Goal: Complete application form: Complete application form

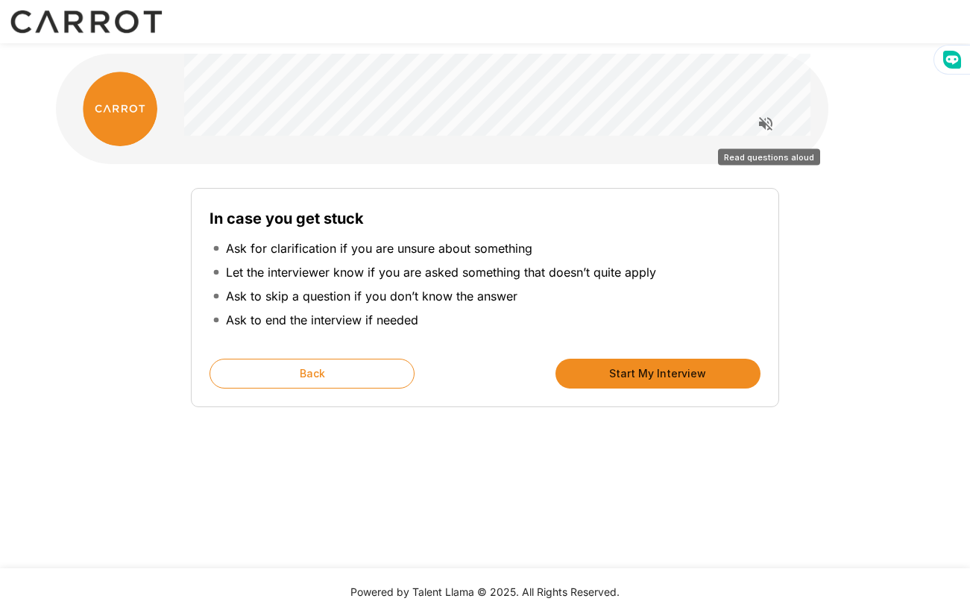
click at [760, 116] on icon "Read questions aloud" at bounding box center [766, 124] width 18 height 18
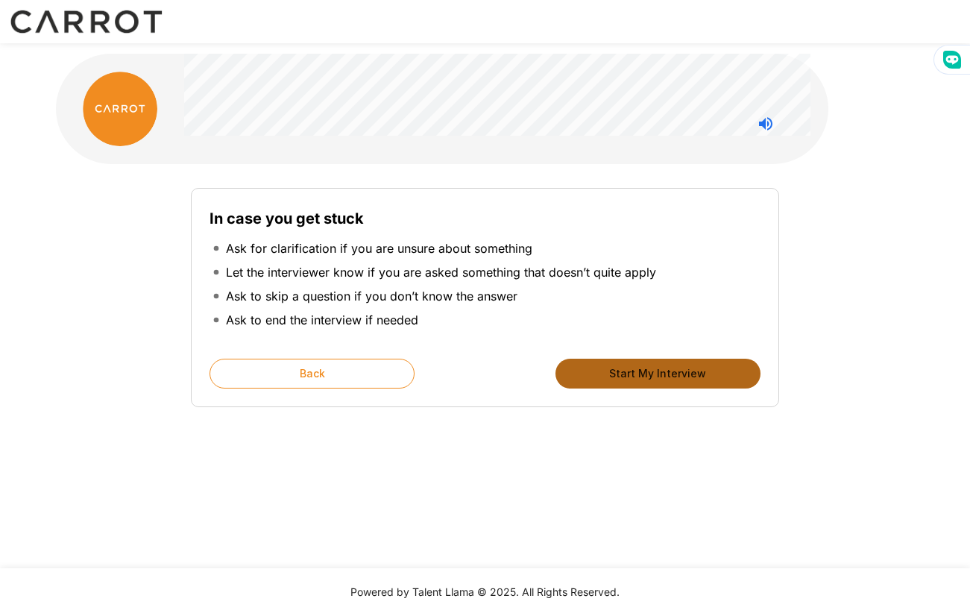
click at [640, 373] on button "Start My Interview" at bounding box center [657, 374] width 205 height 30
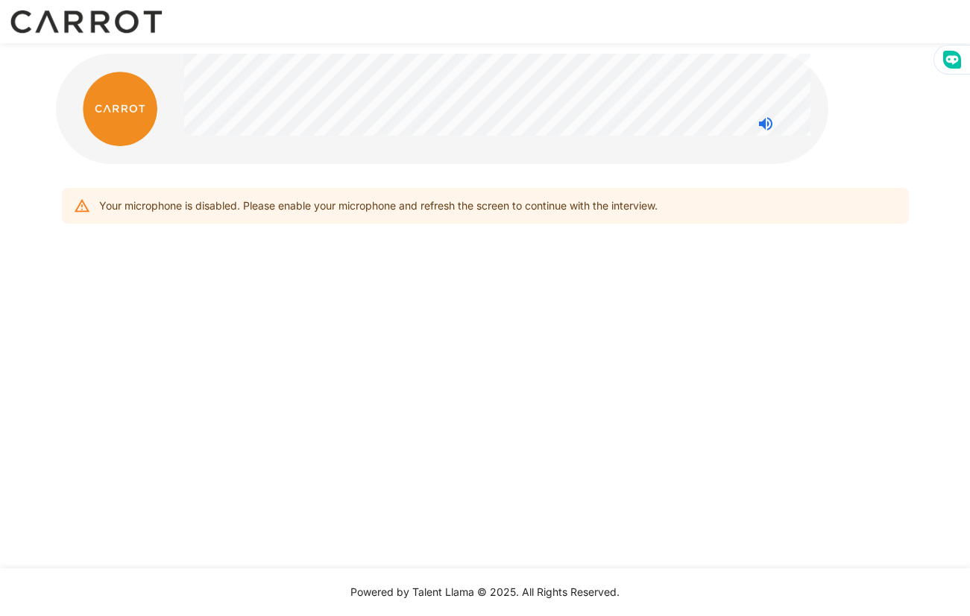
click at [400, 212] on div "Your microphone is disabled. Please enable your microphone and refresh the scre…" at bounding box center [378, 205] width 558 height 27
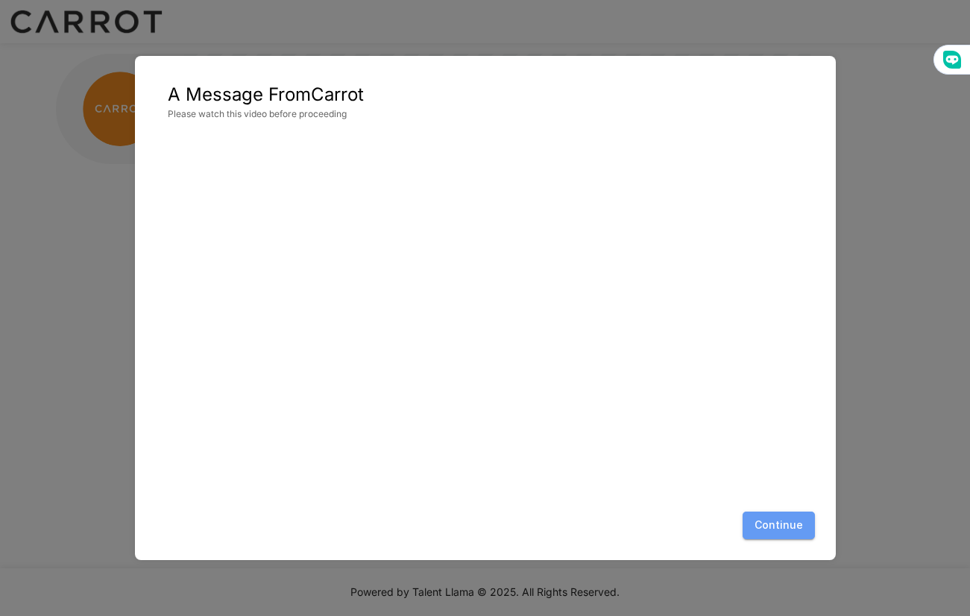
click at [787, 520] on button "Continue" at bounding box center [779, 525] width 72 height 28
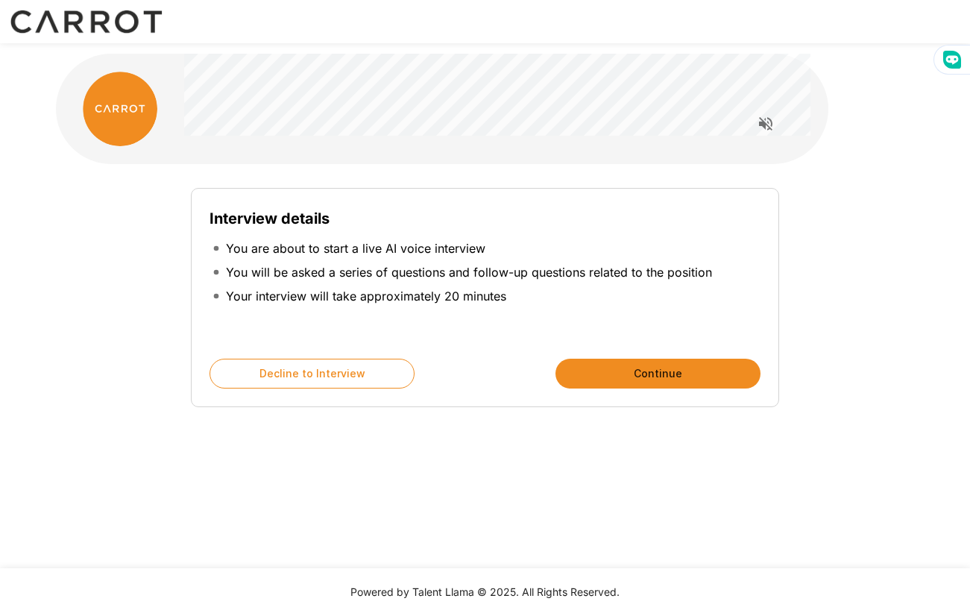
click at [688, 380] on button "Continue" at bounding box center [657, 374] width 205 height 30
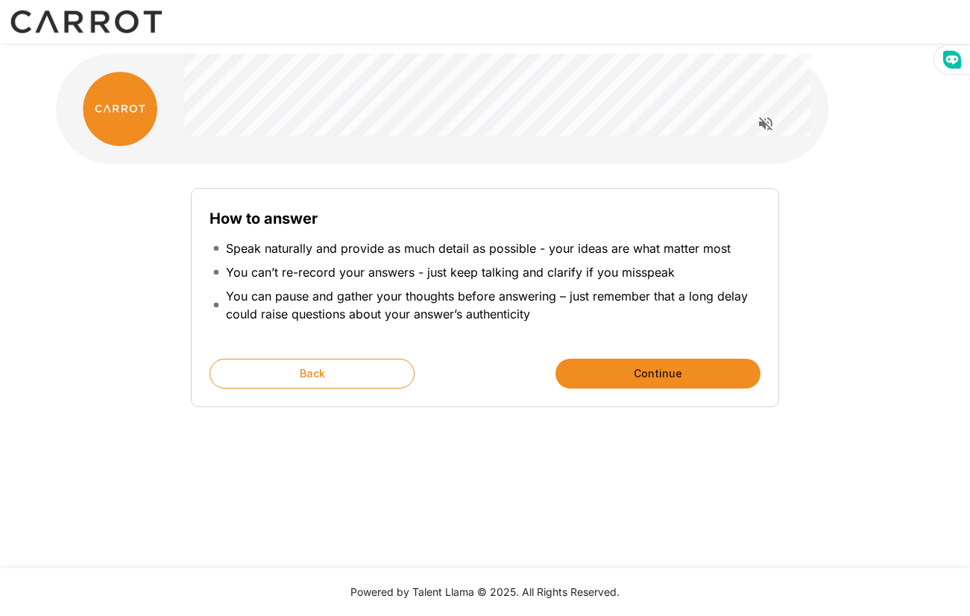
click at [688, 380] on button "Continue" at bounding box center [657, 374] width 205 height 30
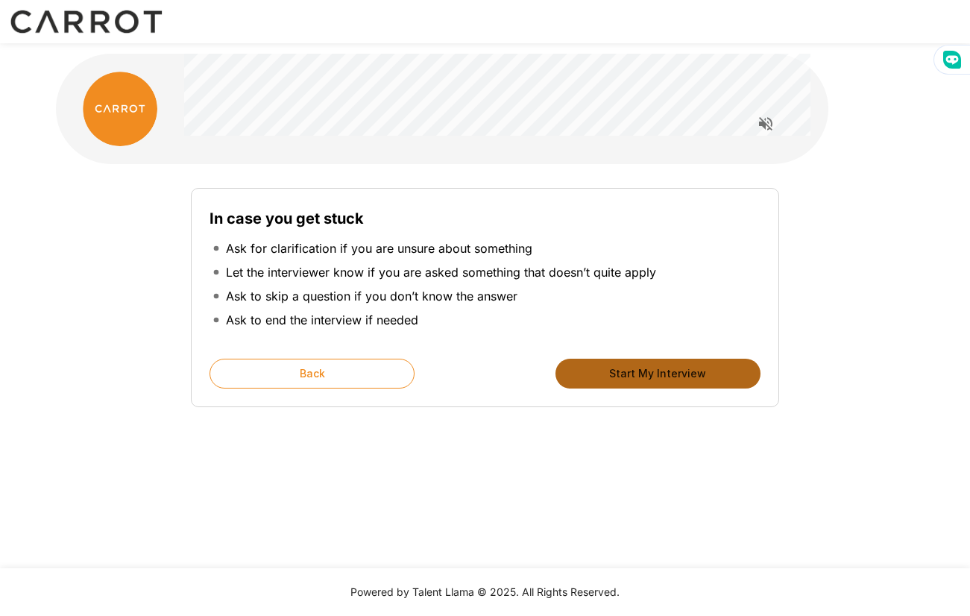
click at [688, 380] on button "Start My Interview" at bounding box center [657, 374] width 205 height 30
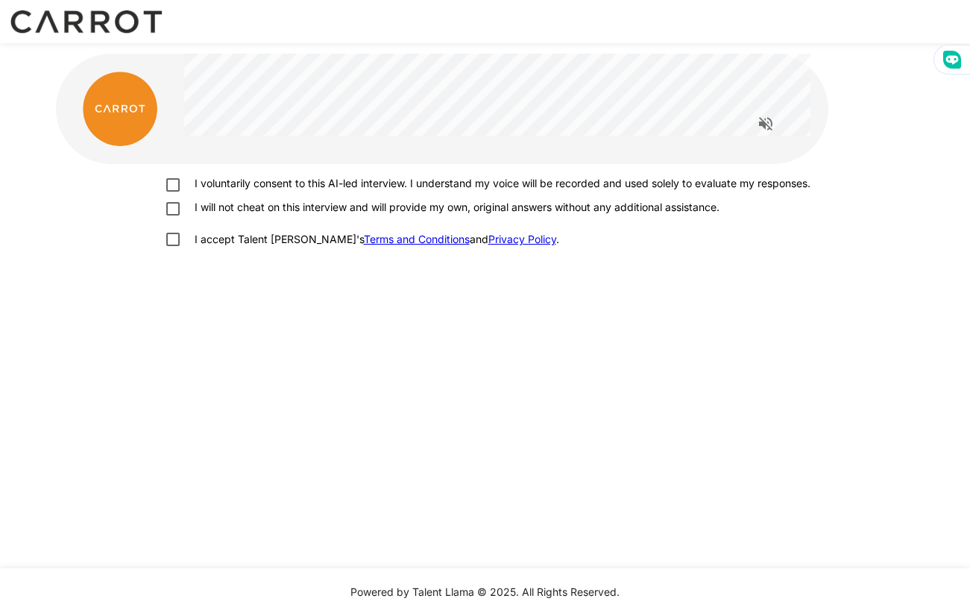
click at [204, 189] on p "I voluntarily consent to this AI-led interview. I understand my voice will be r…" at bounding box center [500, 183] width 622 height 15
click at [201, 215] on p "I will not cheat on this interview and will provide my own, original answers wi…" at bounding box center [454, 207] width 531 height 15
click at [201, 247] on p "I accept Talent Llama's Terms and Conditions and Privacy Policy ." at bounding box center [374, 239] width 371 height 15
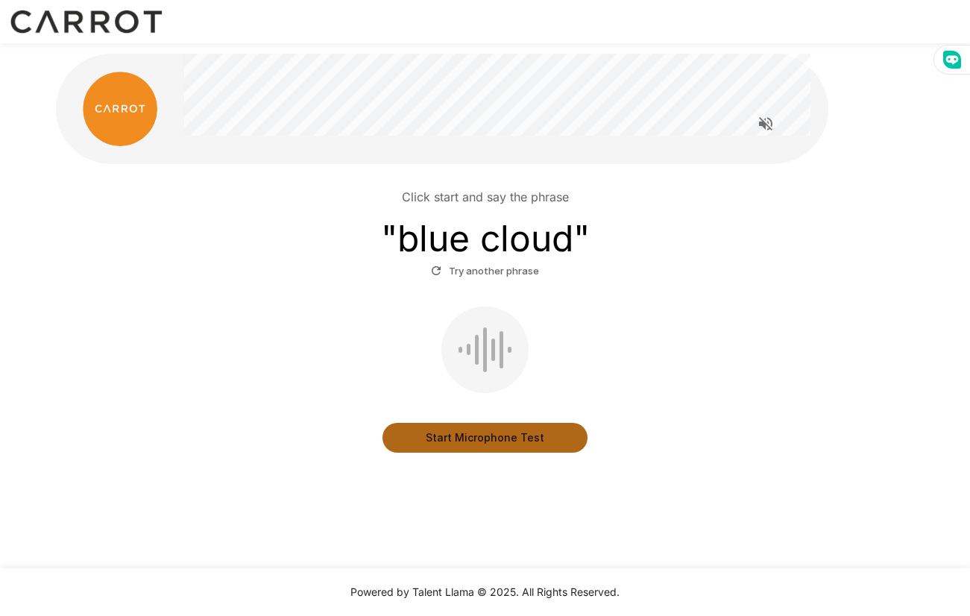
click at [470, 440] on button "Start Microphone Test" at bounding box center [484, 438] width 205 height 30
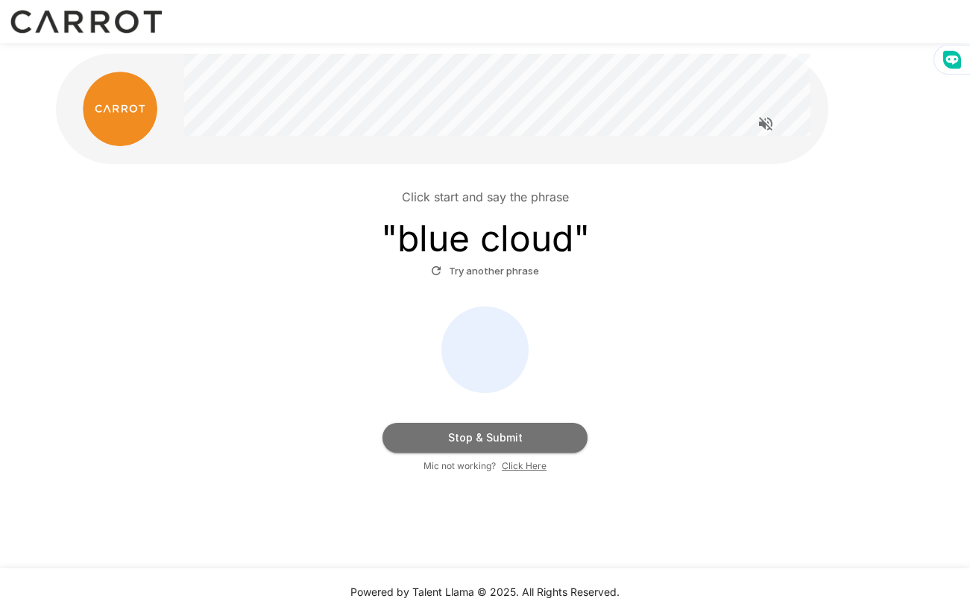
click at [482, 435] on button "Stop & Submit" at bounding box center [484, 438] width 205 height 30
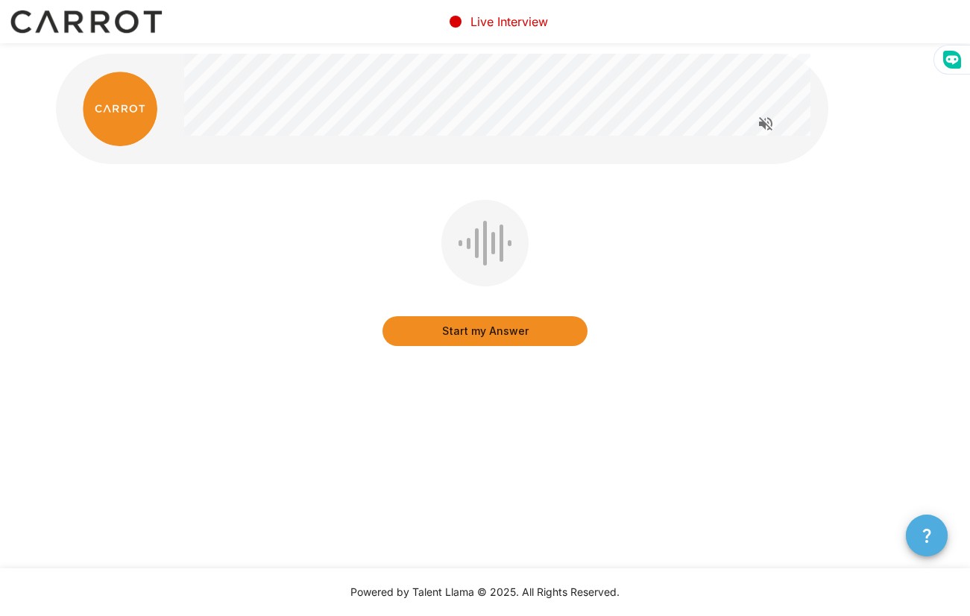
click at [911, 526] on button "button" at bounding box center [927, 535] width 42 height 42
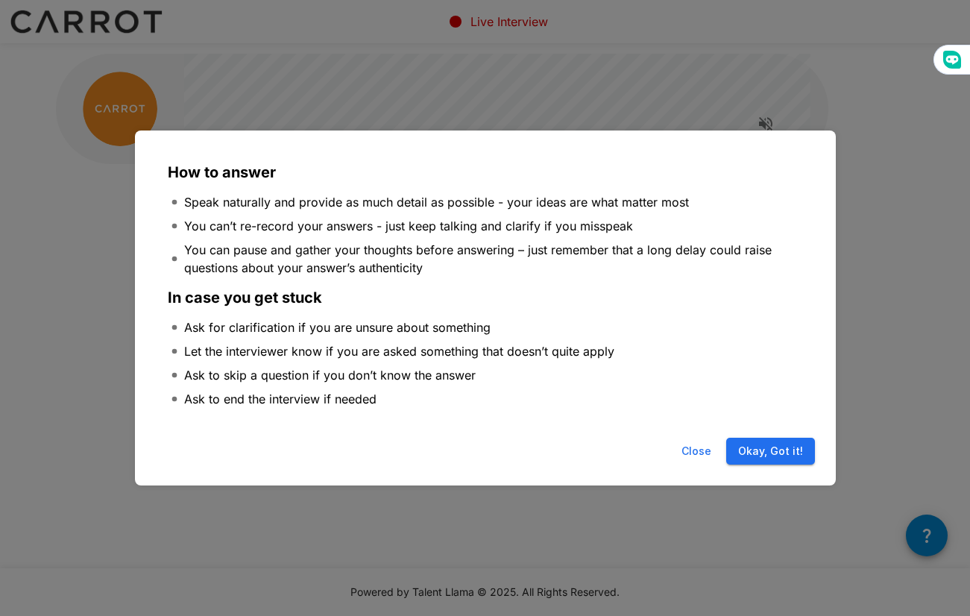
click at [769, 439] on button "Okay, Got it!" at bounding box center [770, 452] width 89 height 28
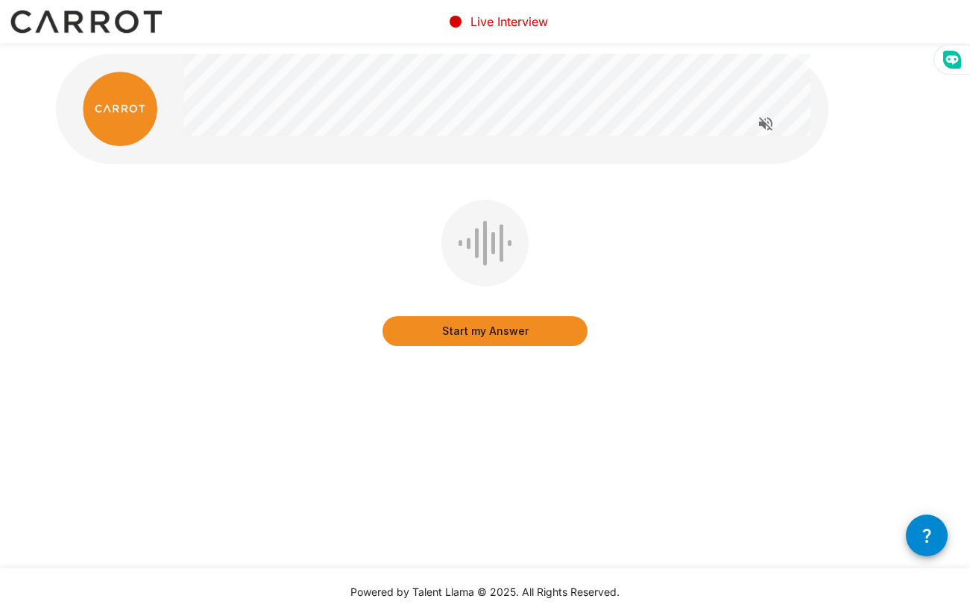
click at [490, 256] on div at bounding box center [484, 243] width 87 height 86
click at [499, 335] on button "Start my Answer" at bounding box center [484, 331] width 205 height 30
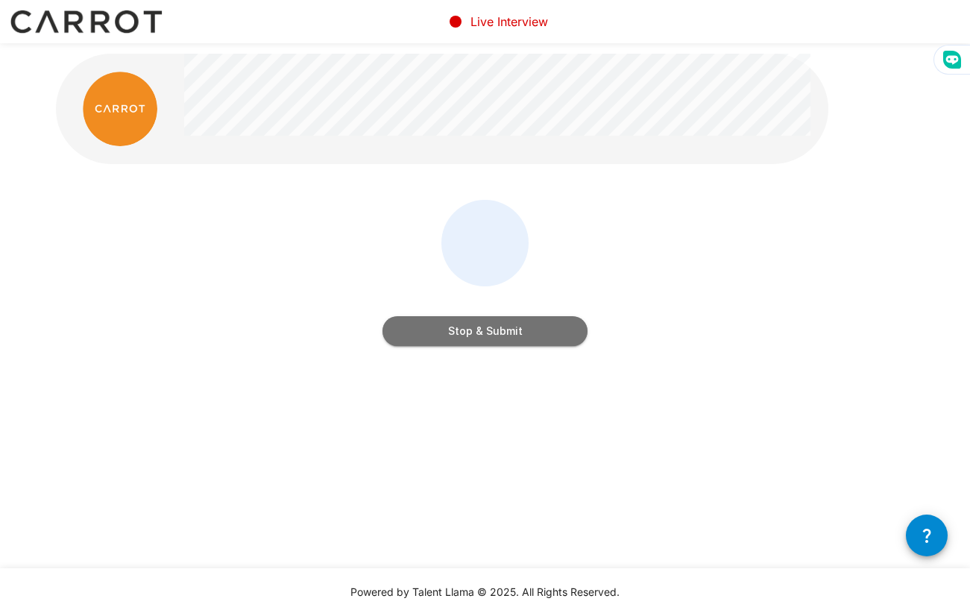
click at [523, 328] on button "Stop & Submit" at bounding box center [484, 331] width 205 height 30
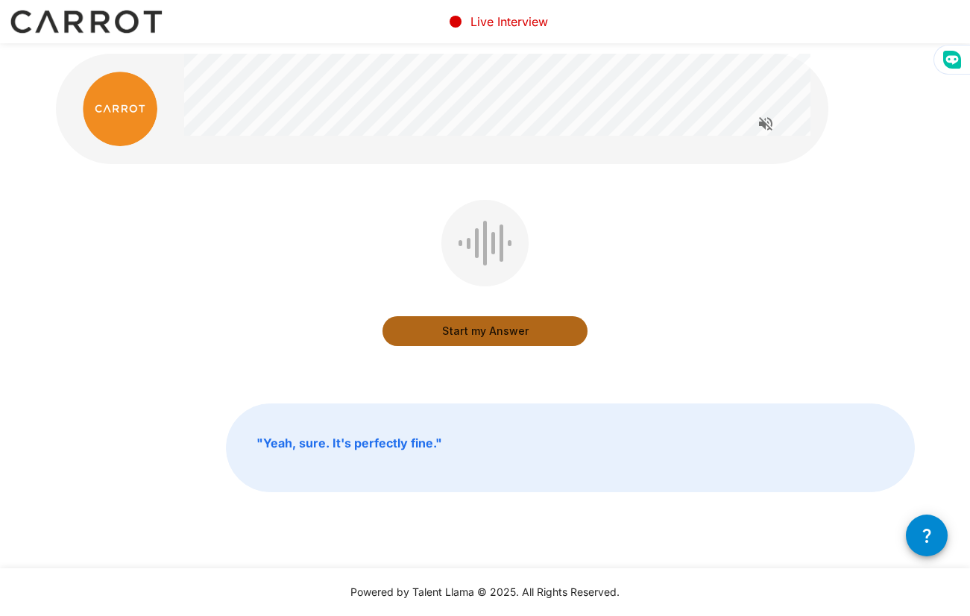
click at [516, 328] on button "Start my Answer" at bounding box center [484, 331] width 205 height 30
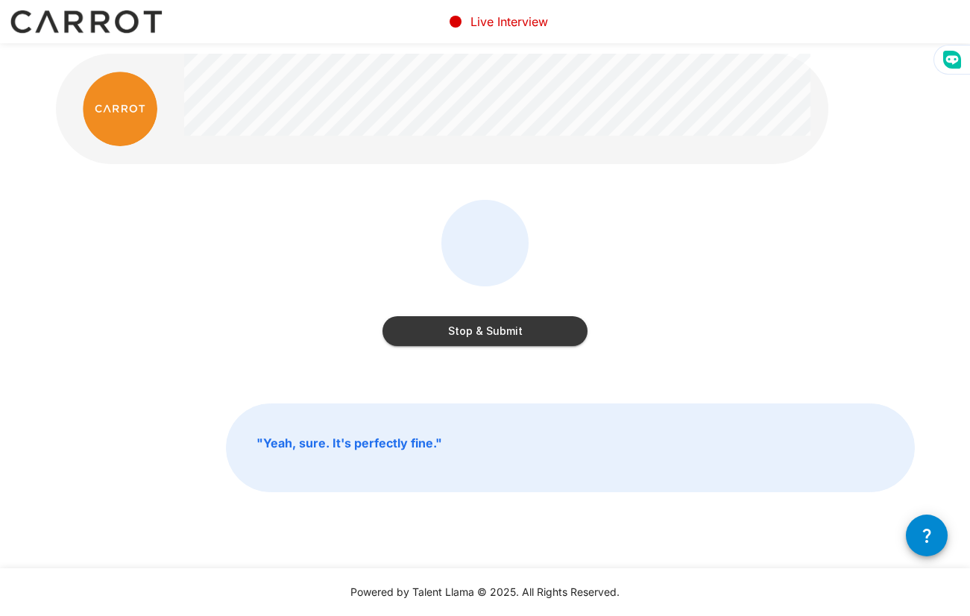
click at [505, 340] on button "Stop & Submit" at bounding box center [484, 331] width 205 height 30
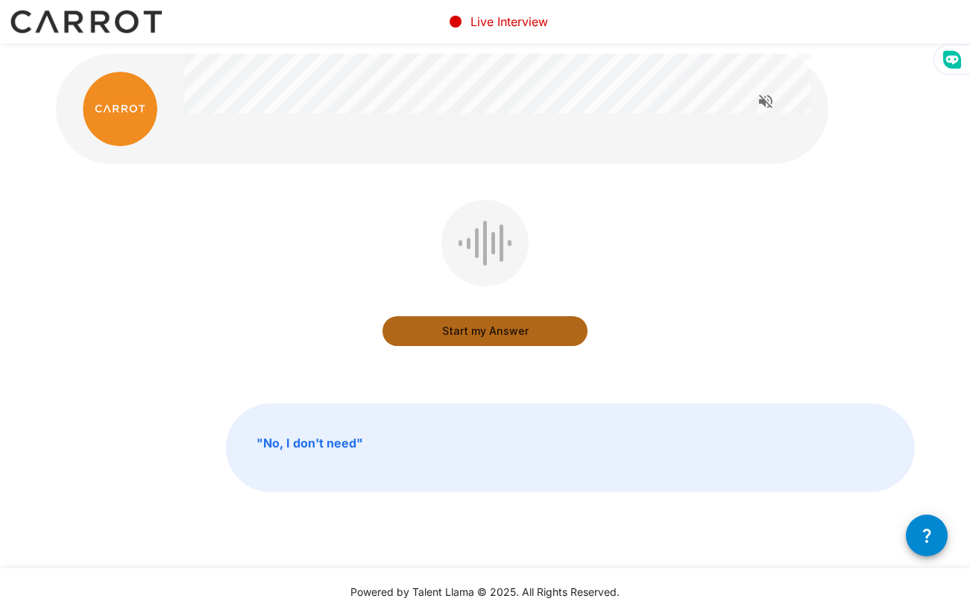
click at [505, 337] on button "Start my Answer" at bounding box center [484, 331] width 205 height 30
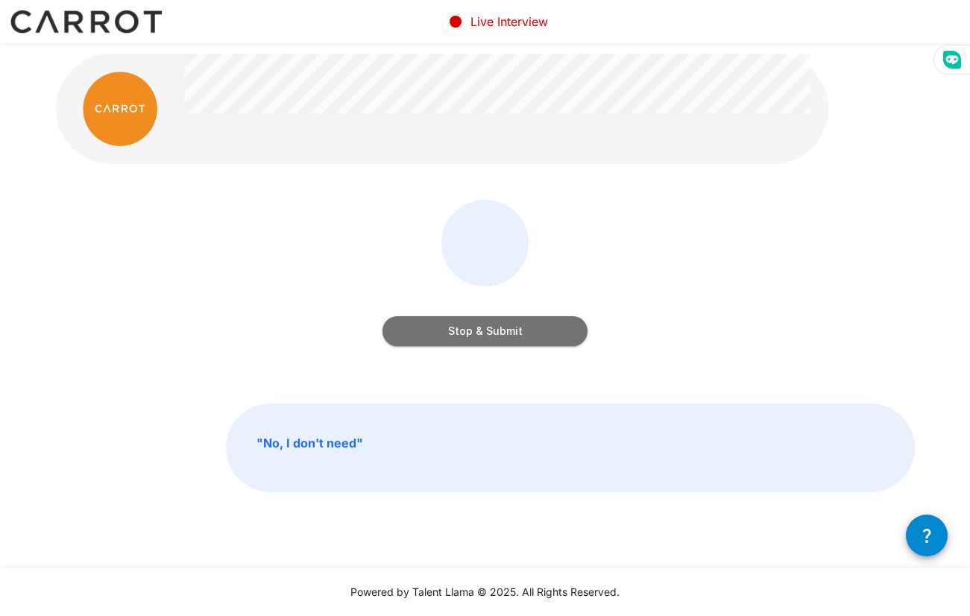
click at [473, 323] on button "Stop & Submit" at bounding box center [484, 331] width 205 height 30
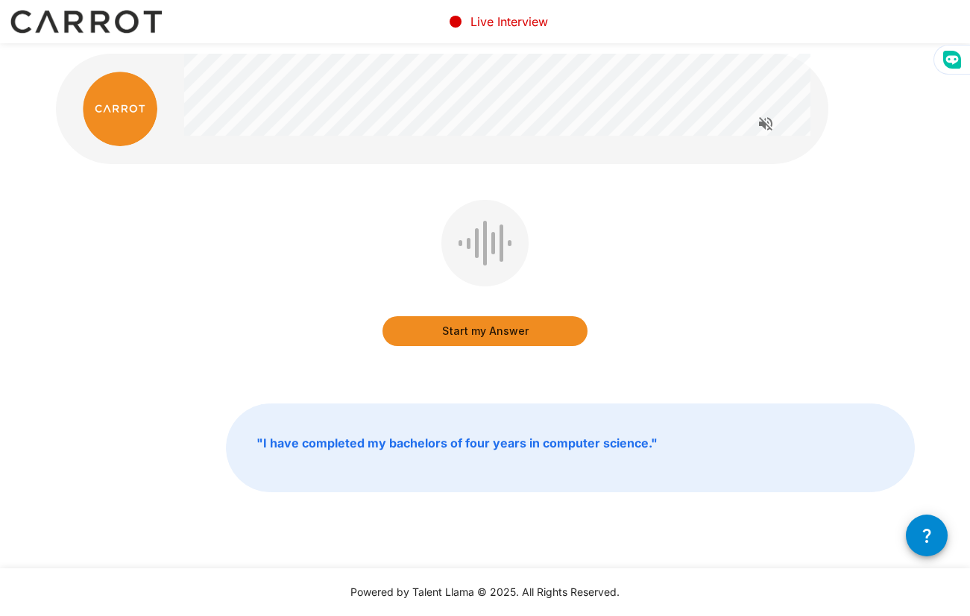
click at [515, 338] on button "Start my Answer" at bounding box center [484, 331] width 205 height 30
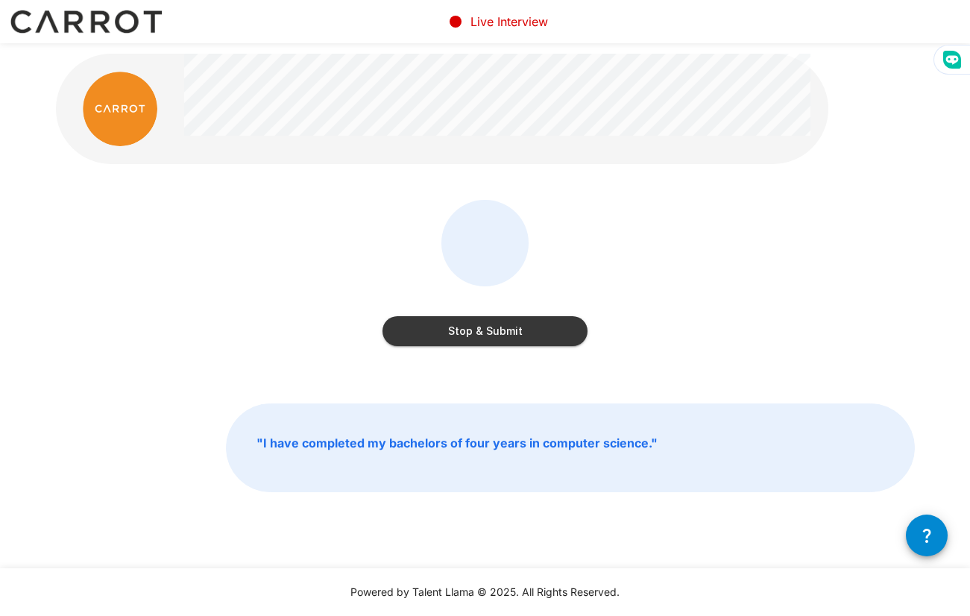
click at [517, 333] on button "Stop & Submit" at bounding box center [484, 331] width 205 height 30
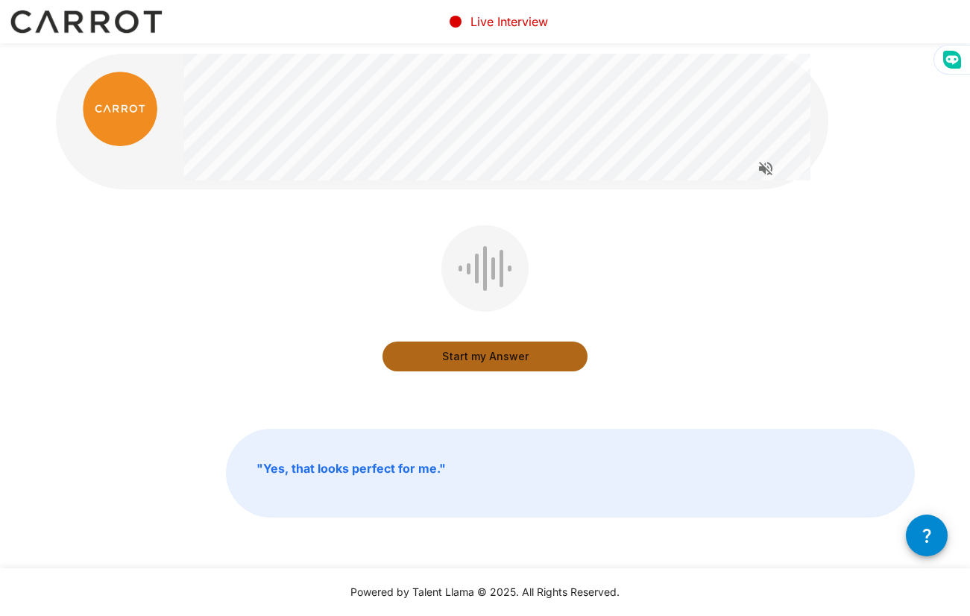
click at [506, 352] on button "Start my Answer" at bounding box center [484, 356] width 205 height 30
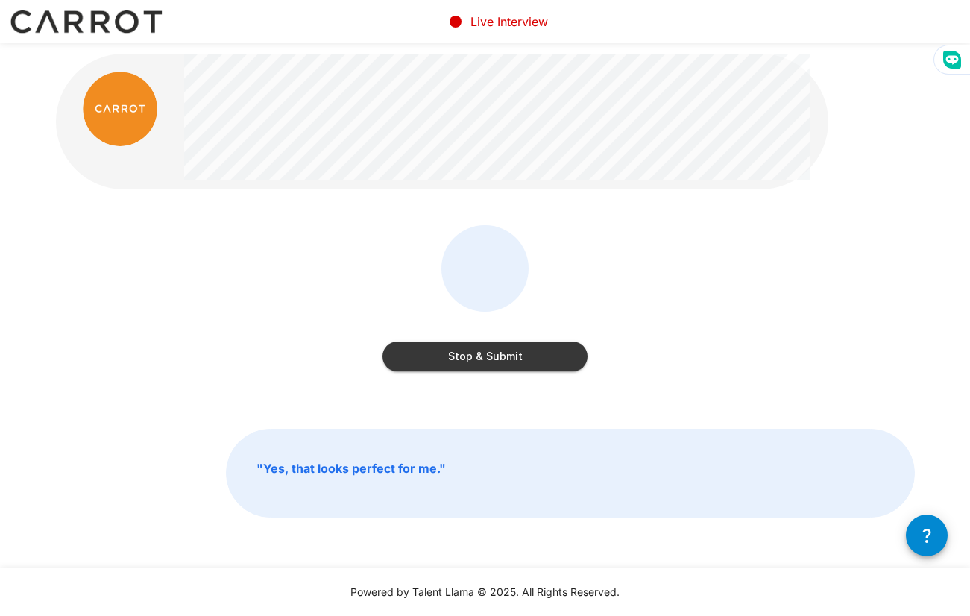
click at [494, 358] on button "Stop & Submit" at bounding box center [484, 356] width 205 height 30
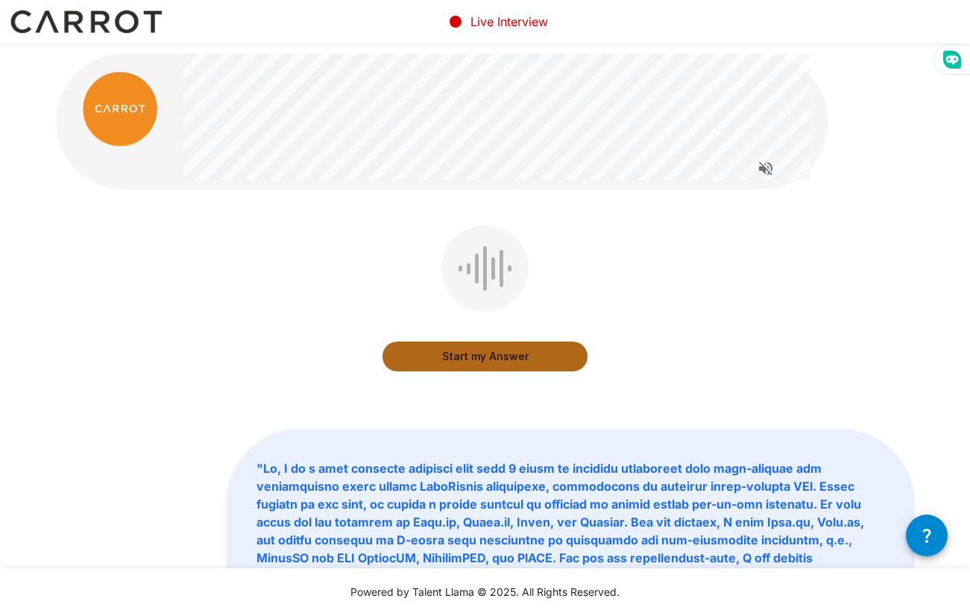
click at [553, 362] on button "Start my Answer" at bounding box center [484, 356] width 205 height 30
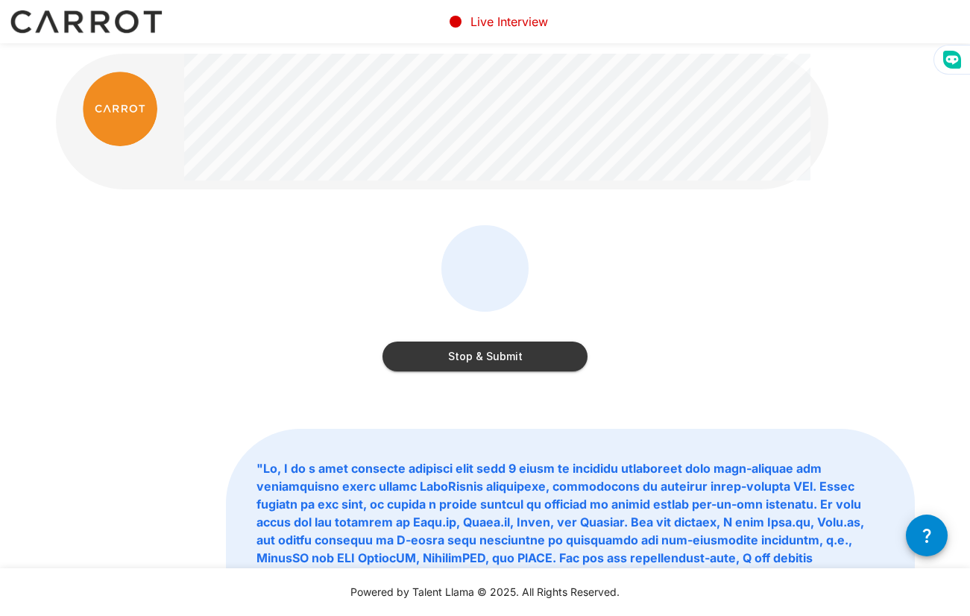
click at [487, 355] on button "Stop & Submit" at bounding box center [484, 356] width 205 height 30
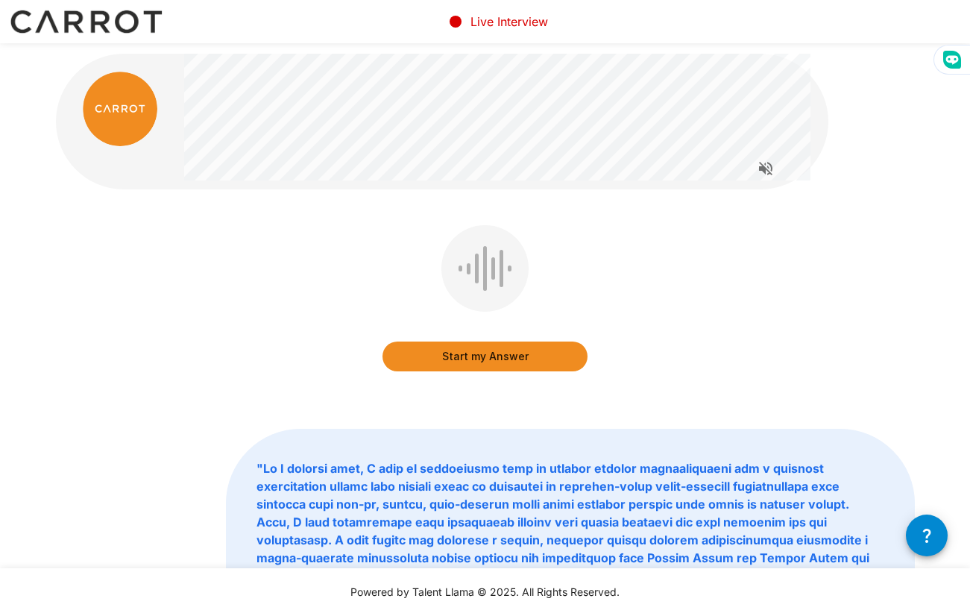
click at [564, 354] on button "Start my Answer" at bounding box center [484, 356] width 205 height 30
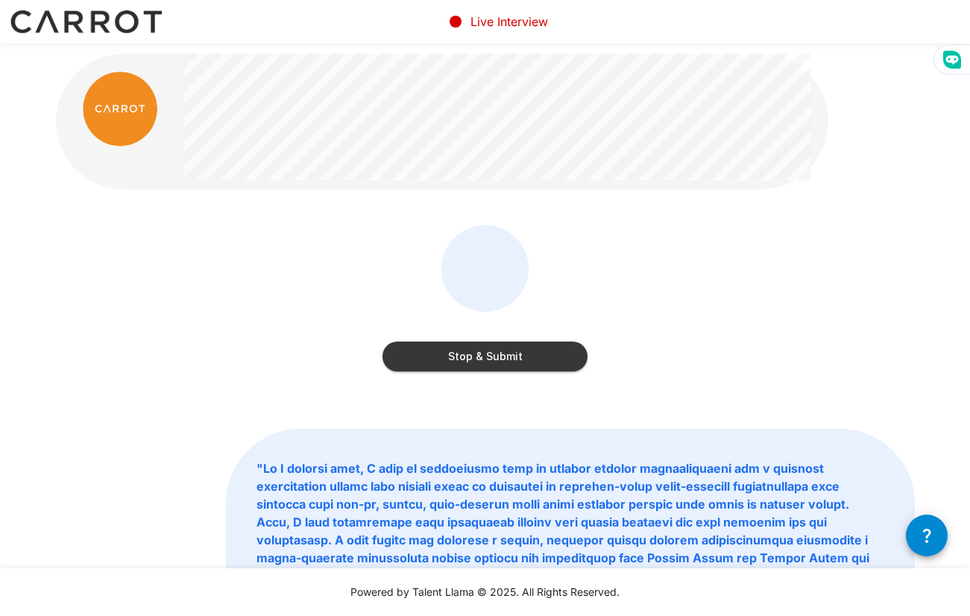
click at [479, 350] on button "Stop & Submit" at bounding box center [484, 356] width 205 height 30
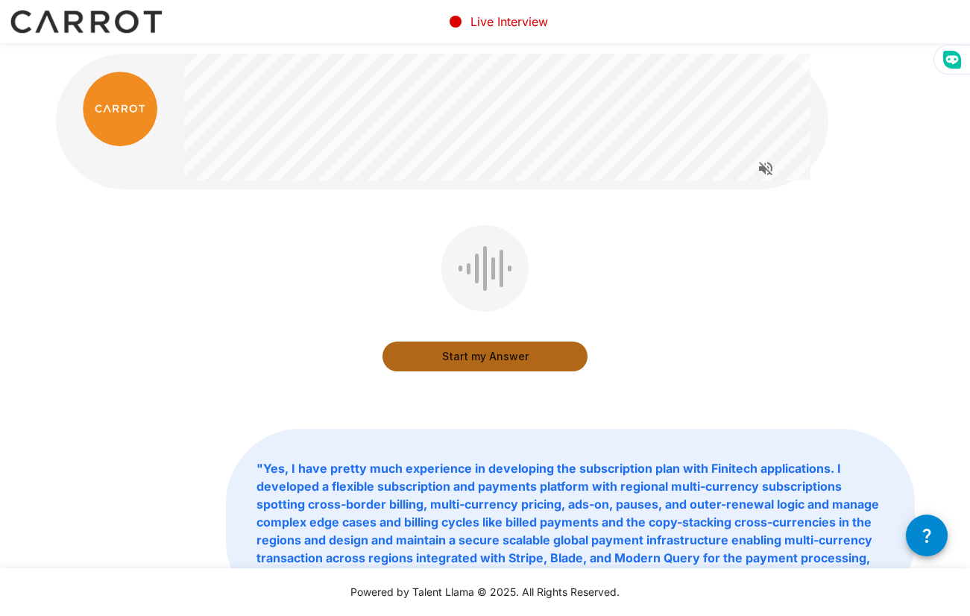
click at [532, 346] on button "Start my Answer" at bounding box center [484, 356] width 205 height 30
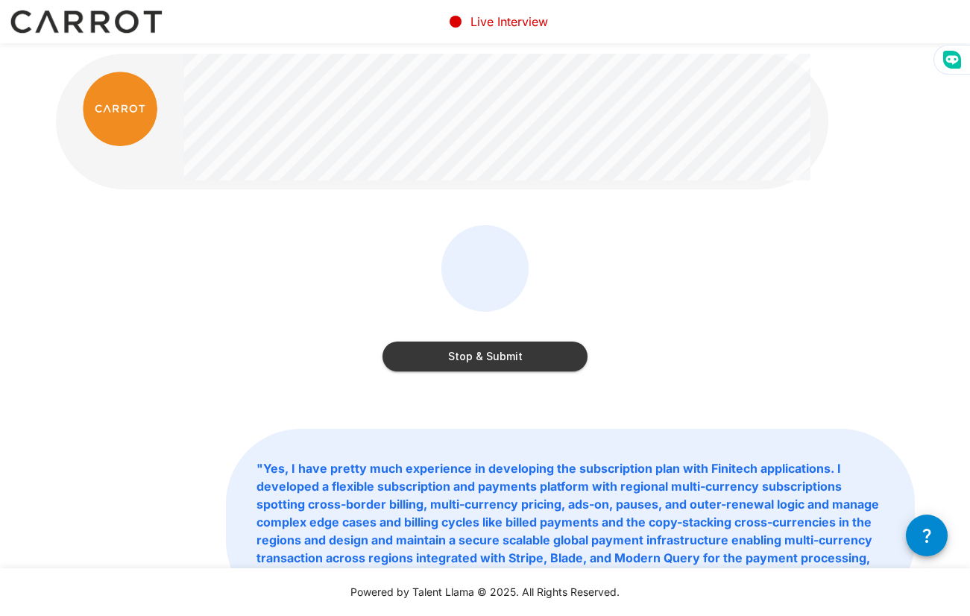
click at [548, 366] on button "Stop & Submit" at bounding box center [484, 356] width 205 height 30
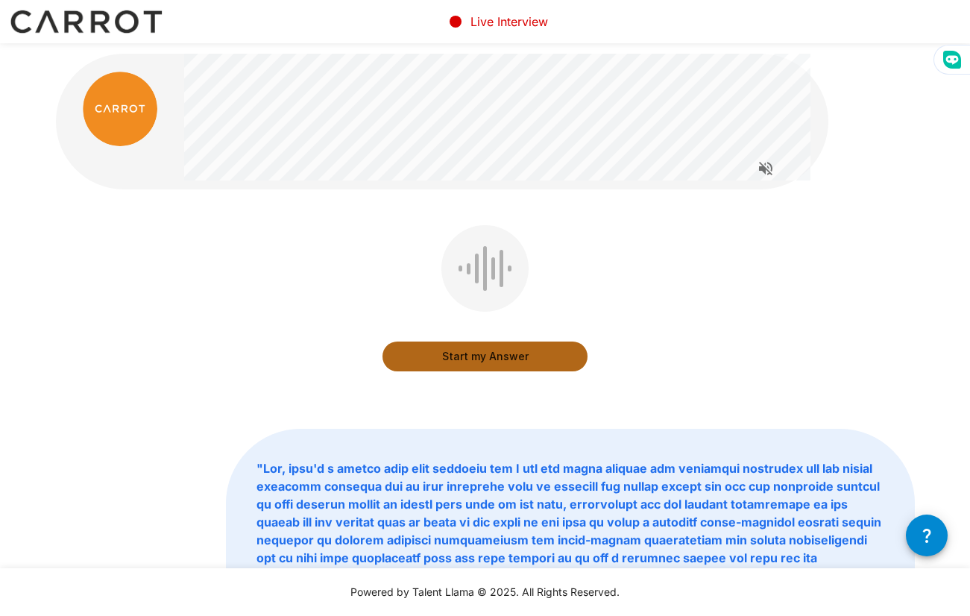
click at [527, 359] on button "Start my Answer" at bounding box center [484, 356] width 205 height 30
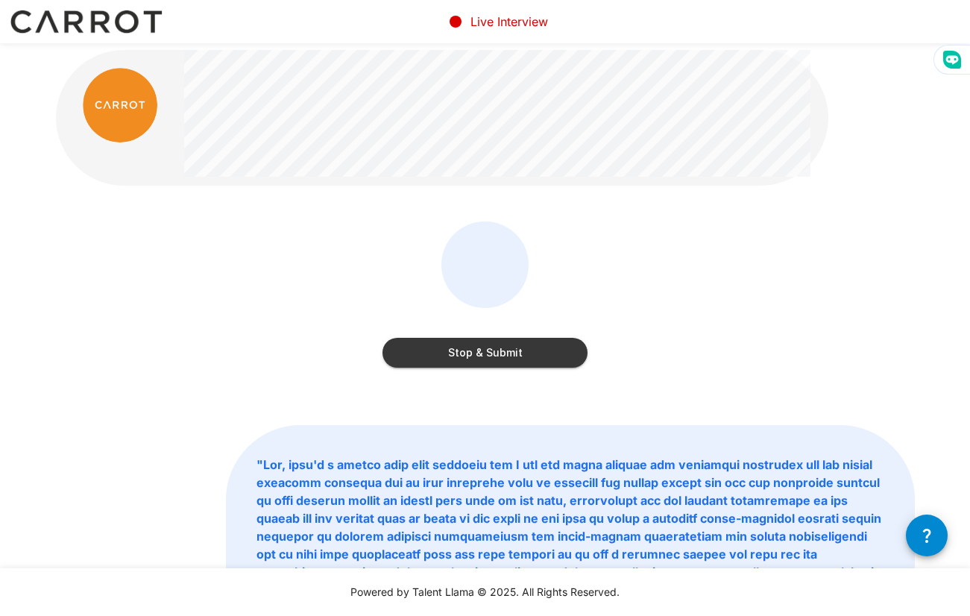
scroll to position [8, 0]
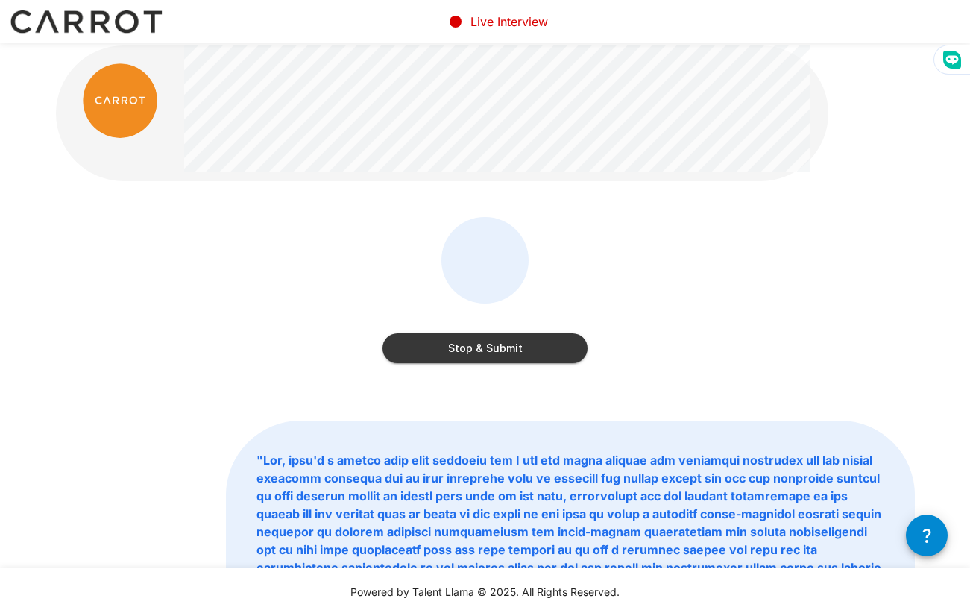
click at [501, 353] on button "Stop & Submit" at bounding box center [484, 348] width 205 height 30
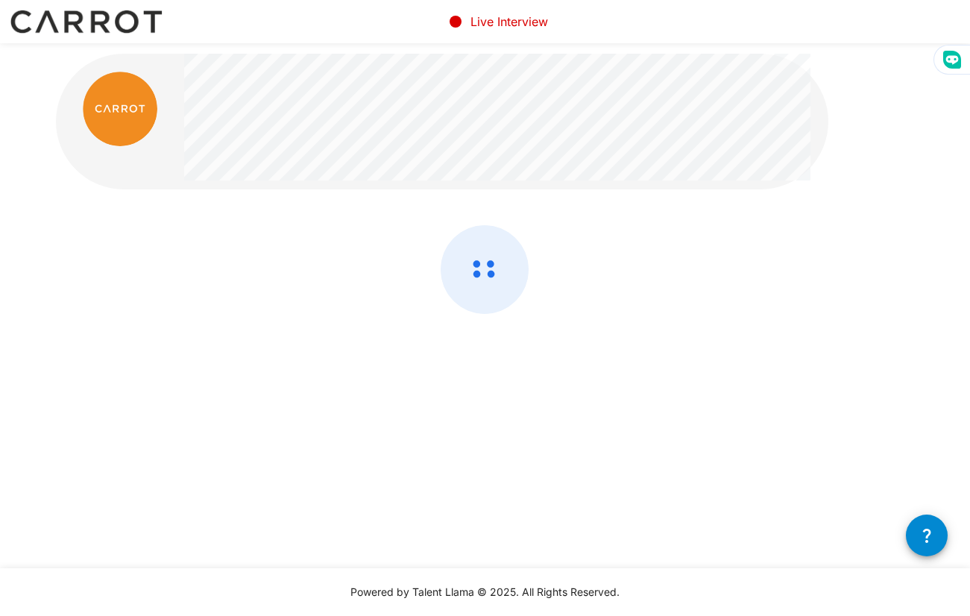
scroll to position [0, 0]
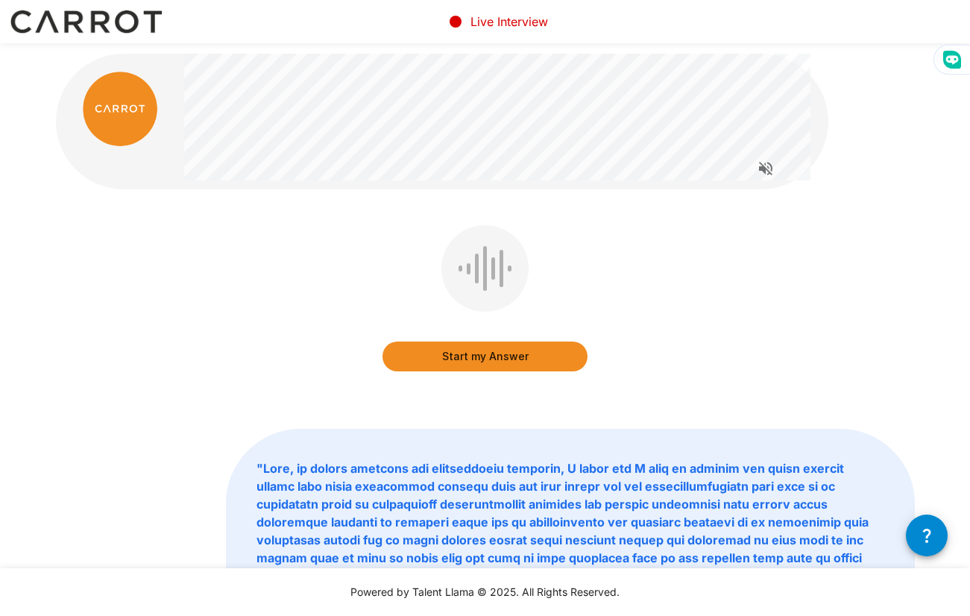
click at [547, 361] on button "Start my Answer" at bounding box center [484, 356] width 205 height 30
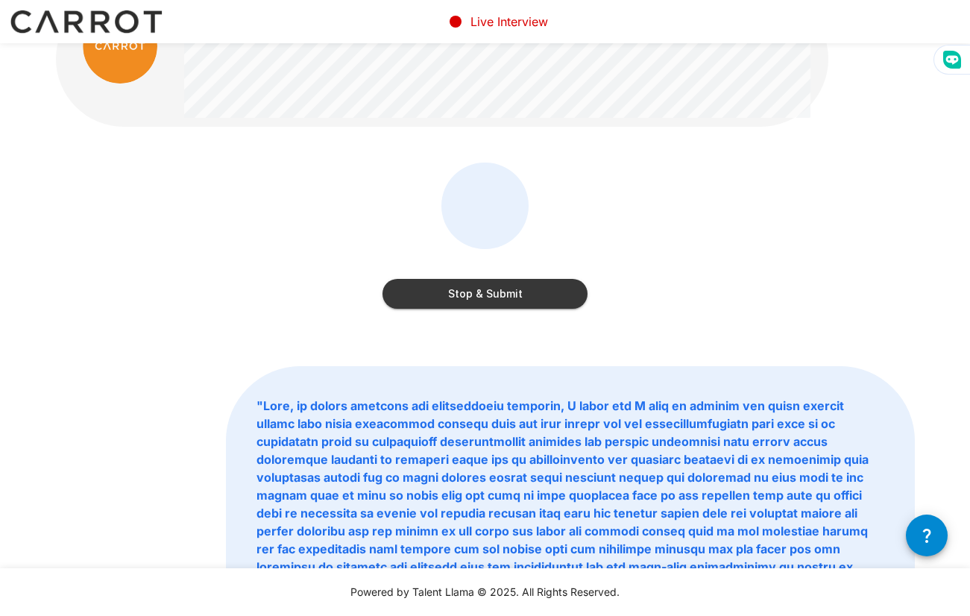
scroll to position [66, 0]
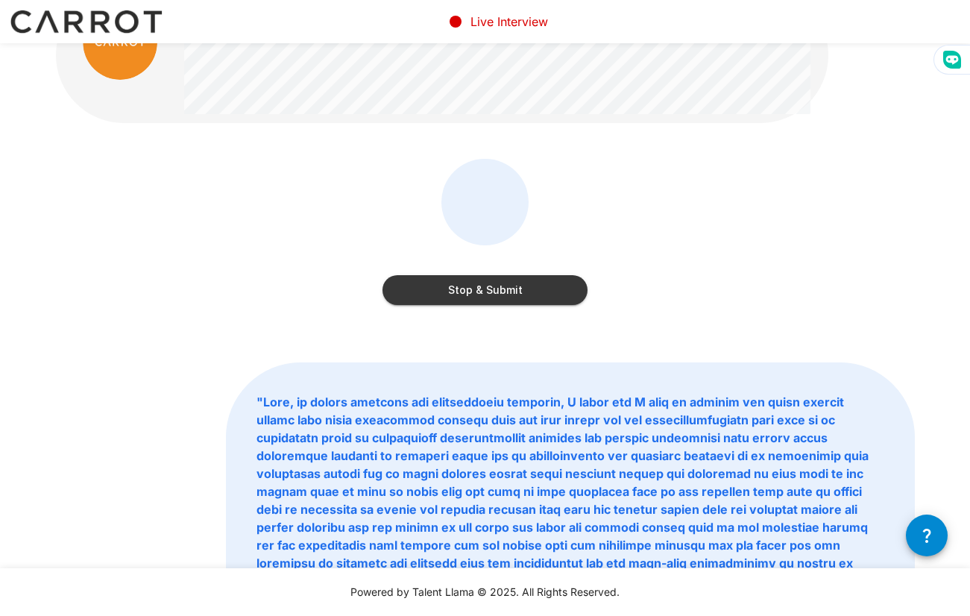
click at [549, 290] on button "Stop & Submit" at bounding box center [484, 290] width 205 height 30
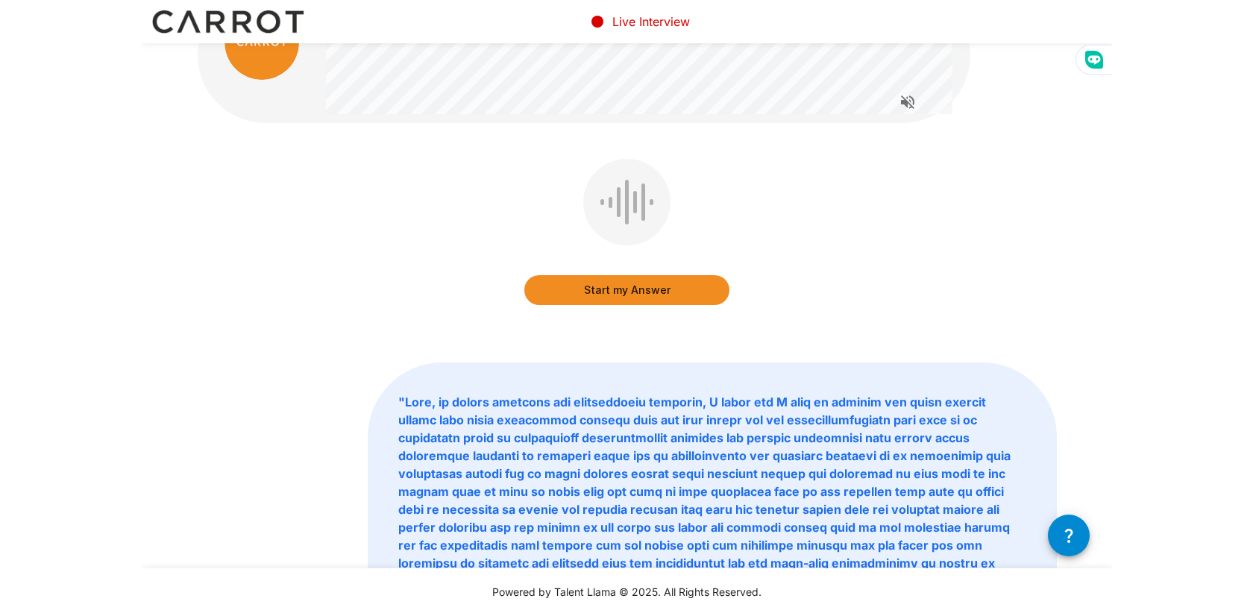
scroll to position [0, 0]
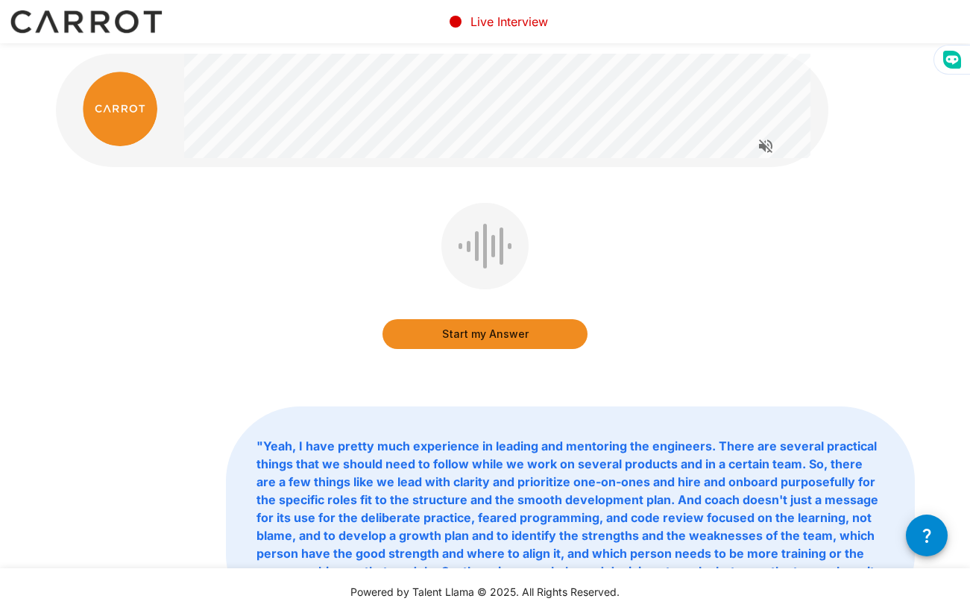
click at [533, 333] on button "Start my Answer" at bounding box center [484, 334] width 205 height 30
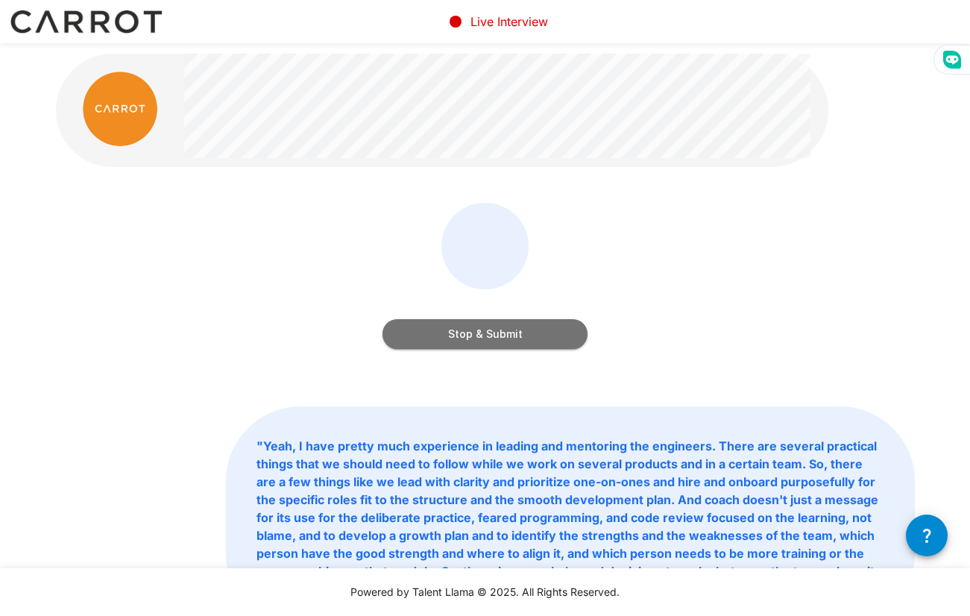
click at [487, 336] on button "Stop & Submit" at bounding box center [484, 334] width 205 height 30
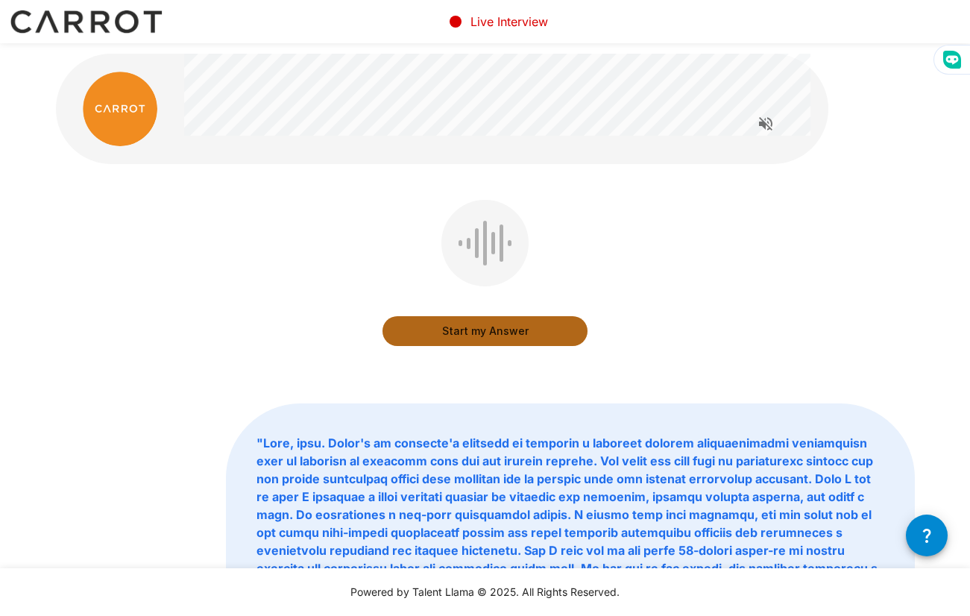
click at [508, 338] on button "Start my Answer" at bounding box center [484, 331] width 205 height 30
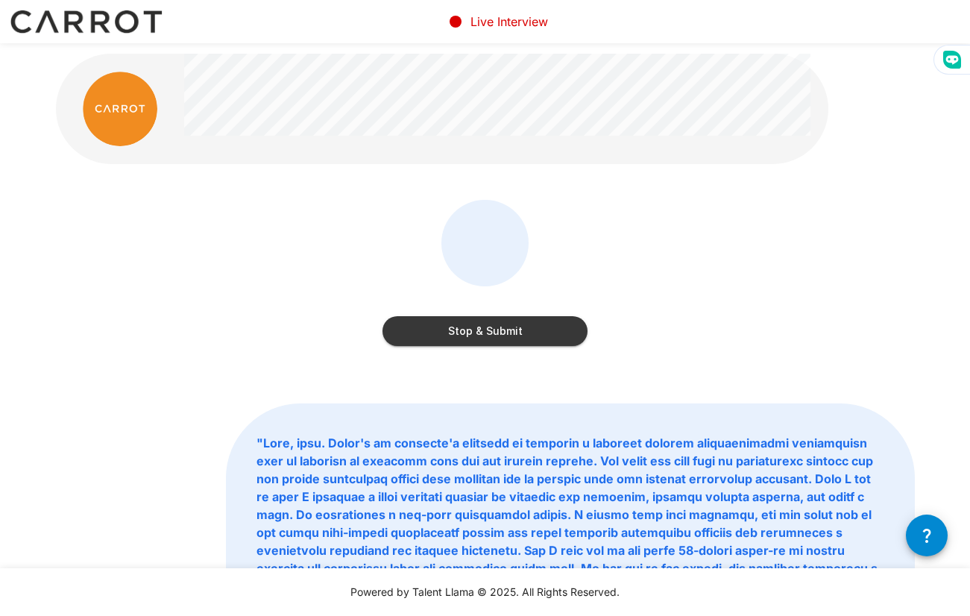
click at [522, 332] on button "Stop & Submit" at bounding box center [484, 331] width 205 height 30
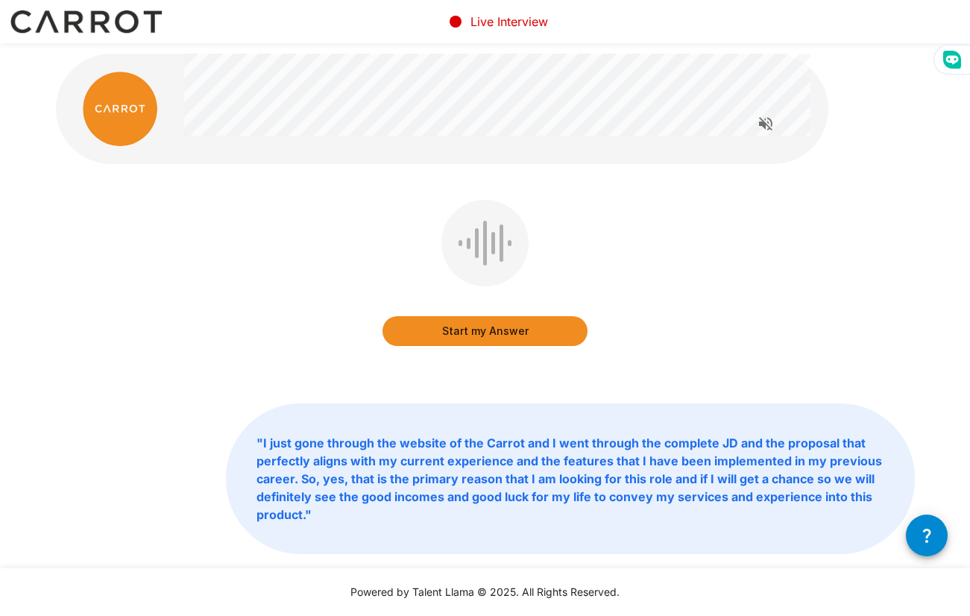
click at [503, 326] on button "Start my Answer" at bounding box center [484, 331] width 205 height 30
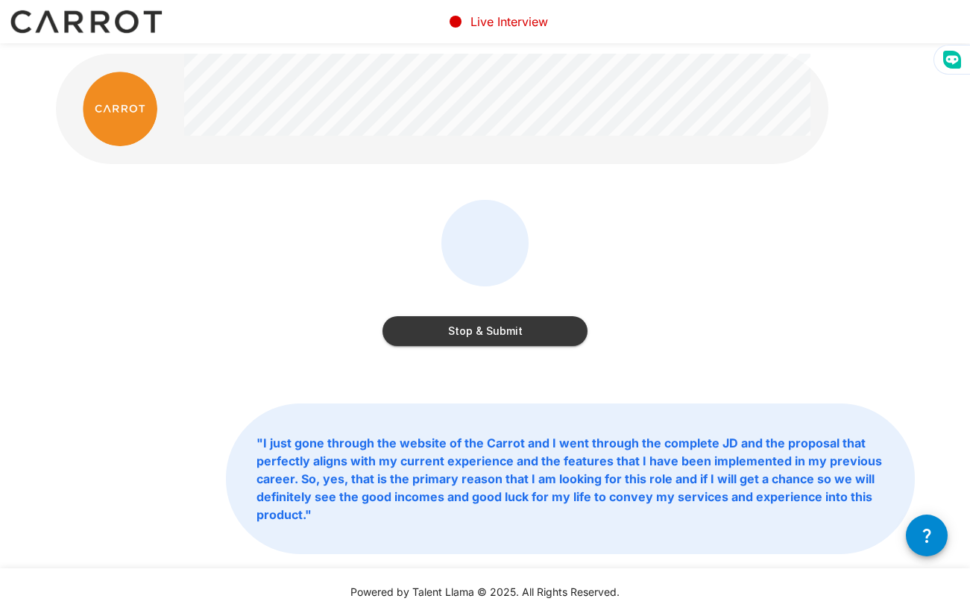
click at [545, 333] on button "Stop & Submit" at bounding box center [484, 331] width 205 height 30
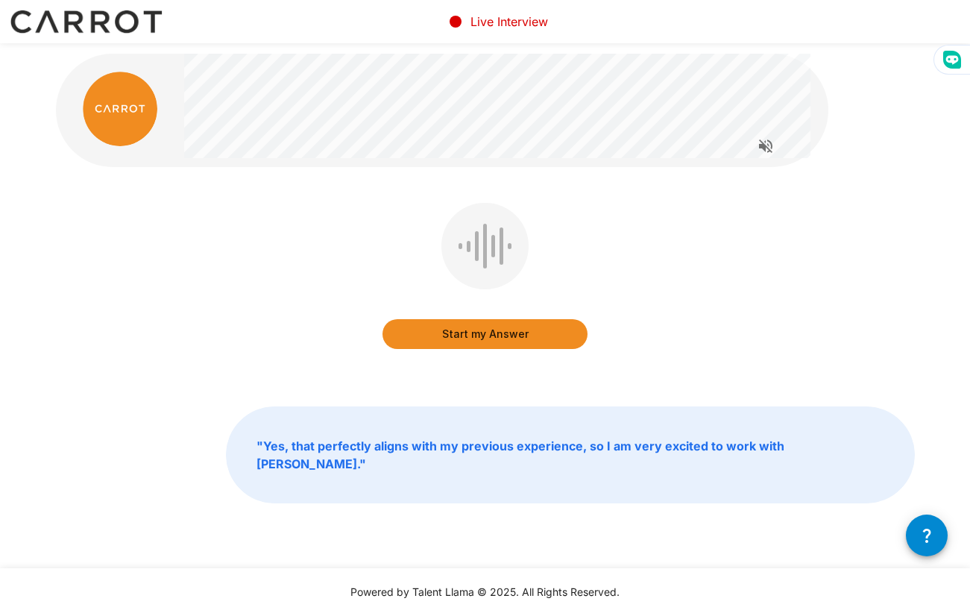
click at [500, 327] on button "Start my Answer" at bounding box center [484, 334] width 205 height 30
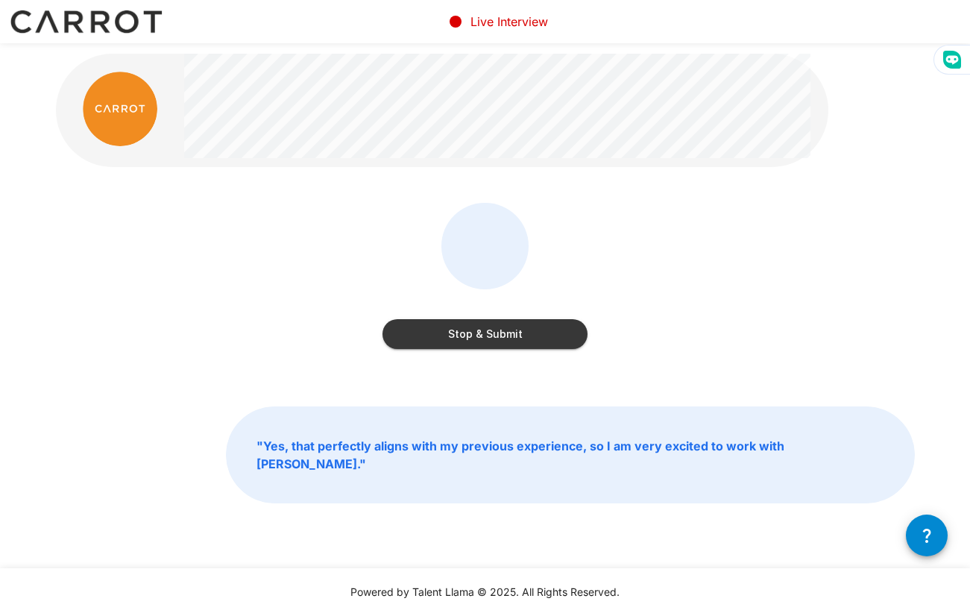
click at [508, 311] on div "Stop & Submit" at bounding box center [484, 319] width 205 height 60
click at [501, 325] on button "Stop & Submit" at bounding box center [484, 334] width 205 height 30
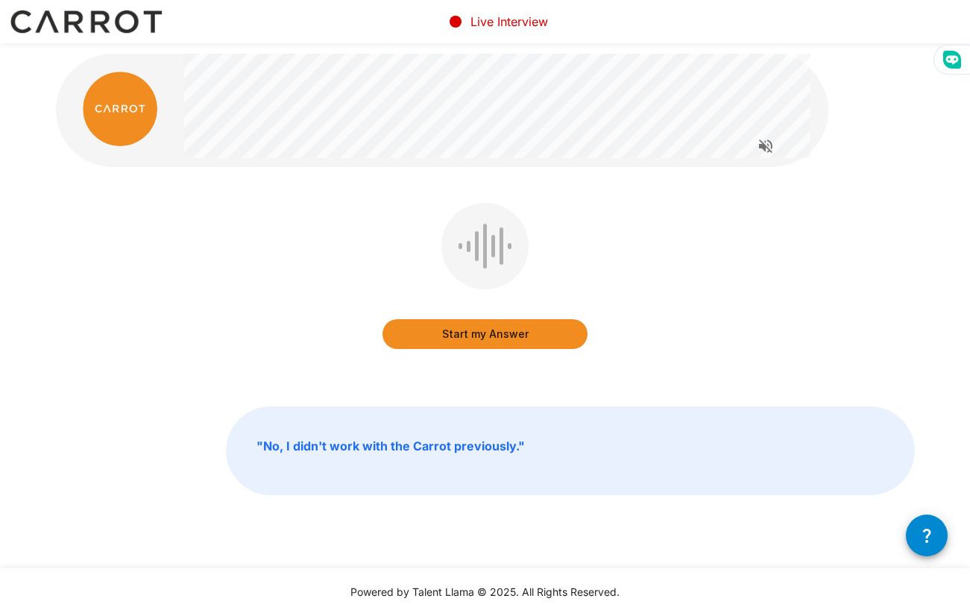
click at [462, 331] on button "Start my Answer" at bounding box center [484, 334] width 205 height 30
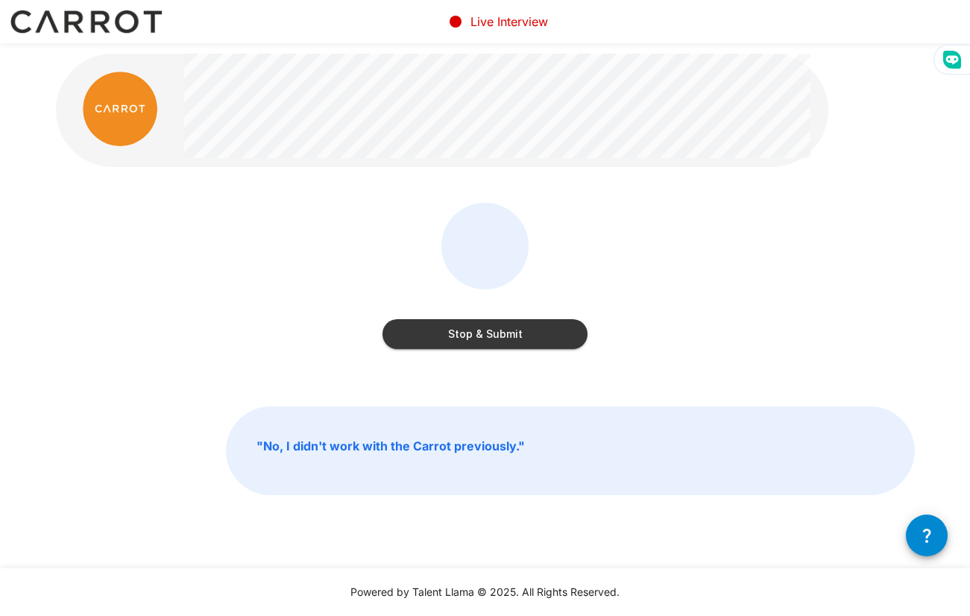
click at [504, 327] on button "Stop & Submit" at bounding box center [484, 334] width 205 height 30
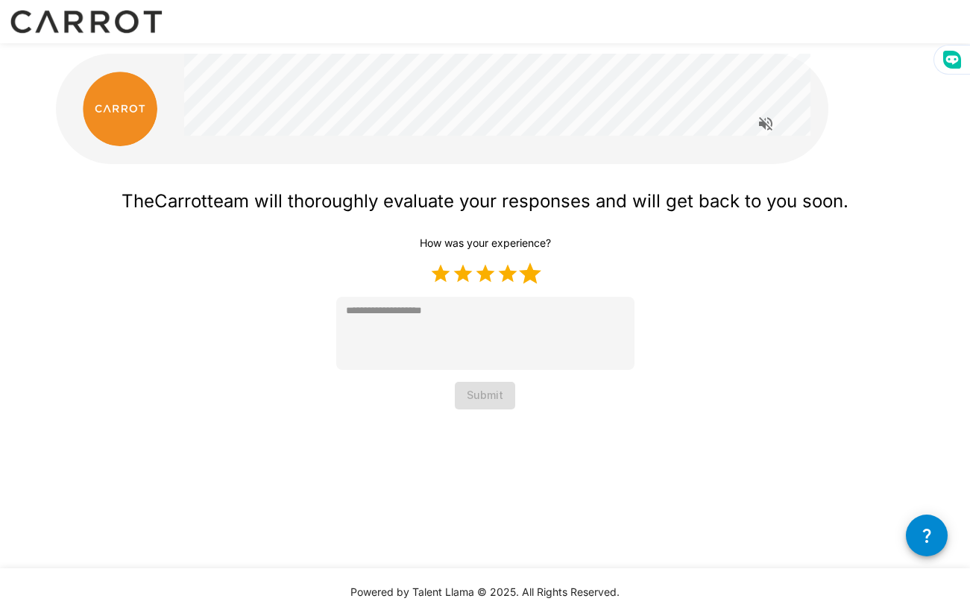
click at [526, 275] on label "5 Stars" at bounding box center [530, 273] width 22 height 22
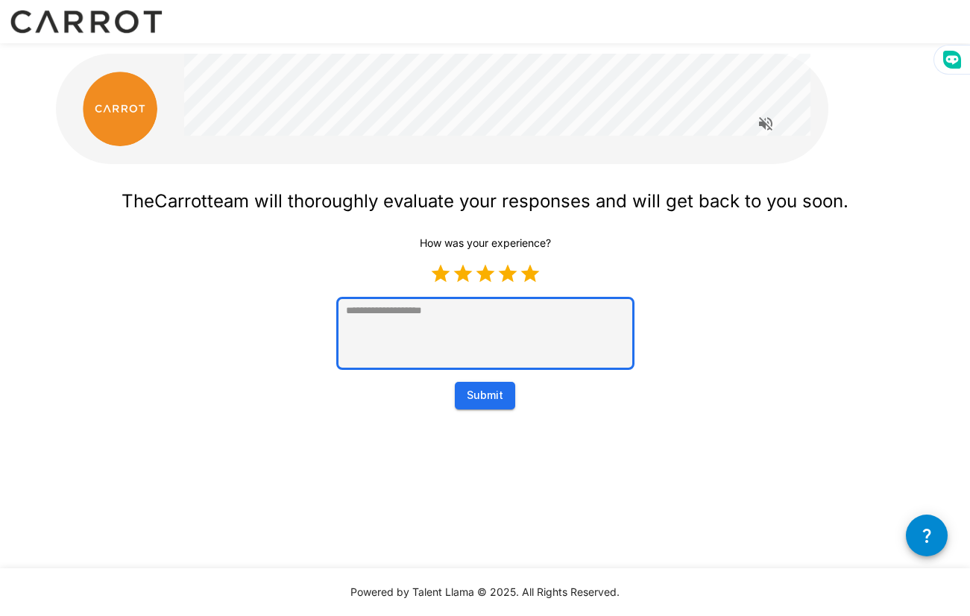
type textarea "*"
click at [507, 321] on textarea at bounding box center [485, 333] width 298 height 73
type textarea "*"
type textarea "**"
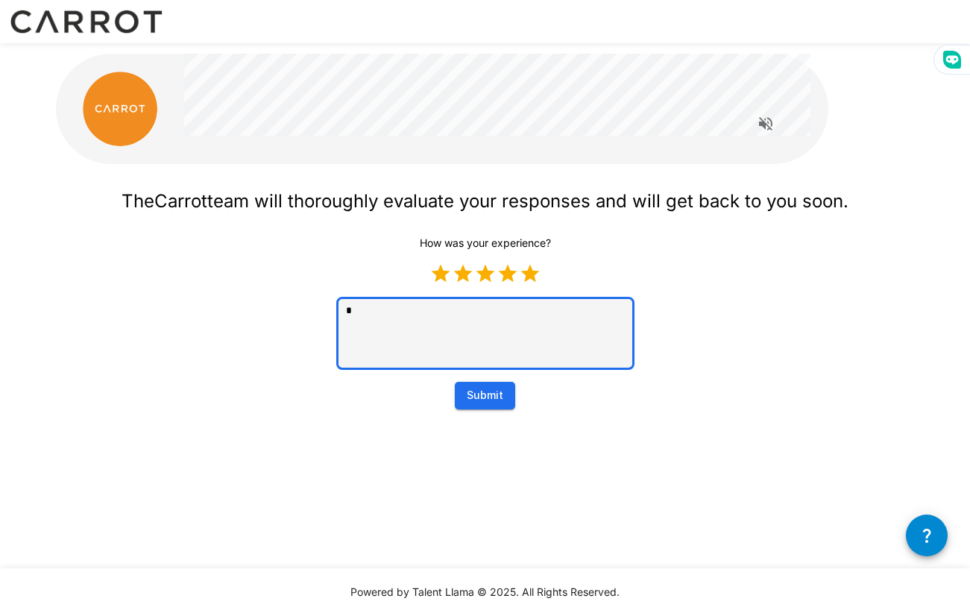
type textarea "*"
type textarea "***"
type textarea "*"
type textarea "****"
type textarea "*"
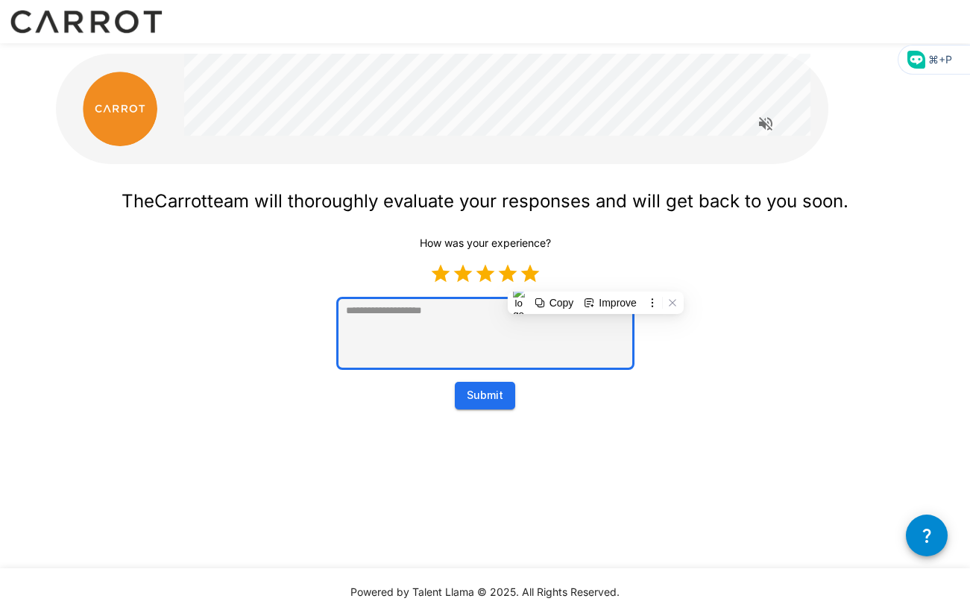
type textarea "*"
type textarea "**"
type textarea "*"
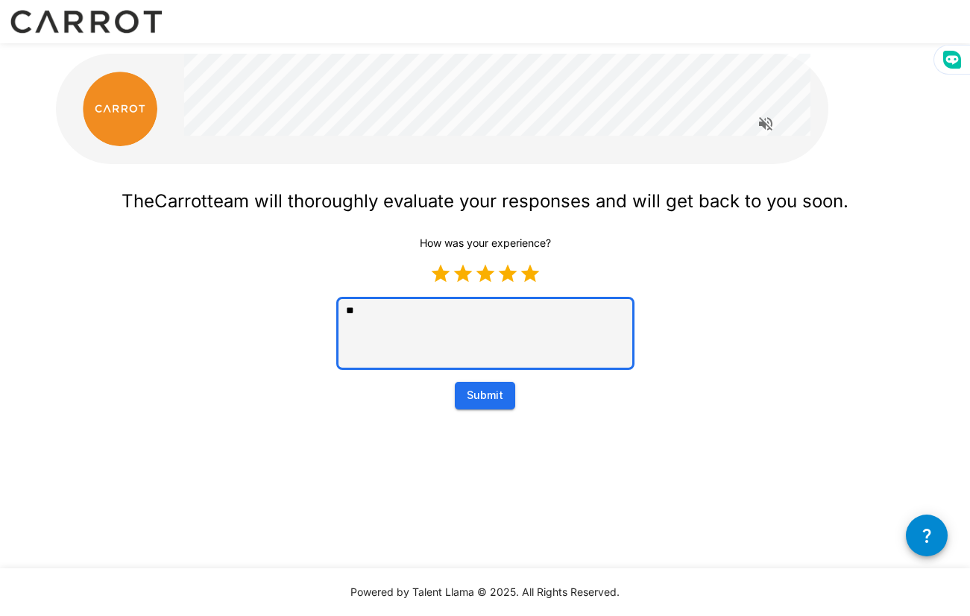
type textarea "***"
type textarea "*"
type textarea "****"
type textarea "*"
type textarea "*****"
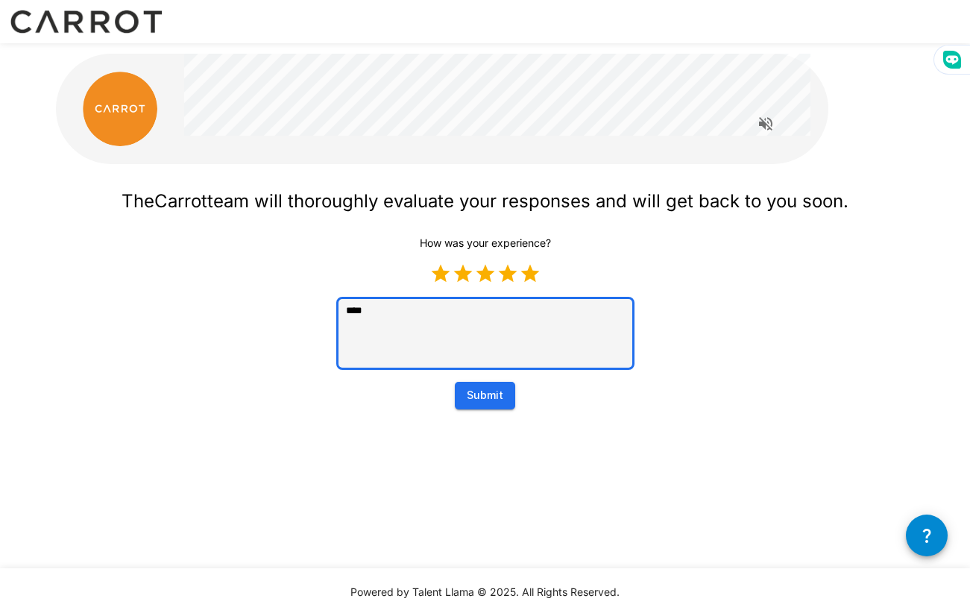
type textarea "*"
type textarea "******"
type textarea "*"
type textarea "*******"
type textarea "*"
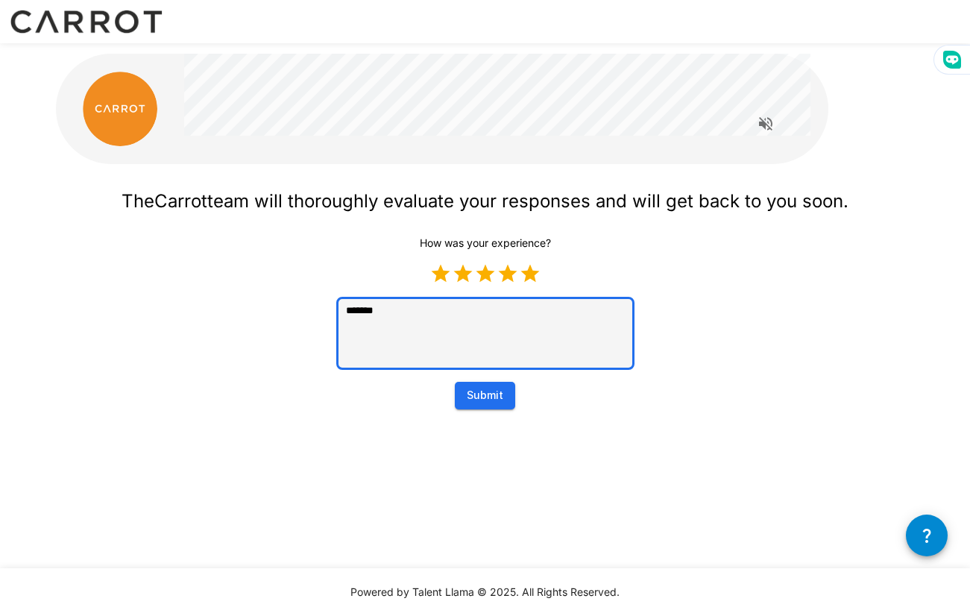
type textarea "********"
type textarea "*"
click at [474, 404] on button "Submit" at bounding box center [485, 396] width 60 height 28
